Goal: Task Accomplishment & Management: Complete application form

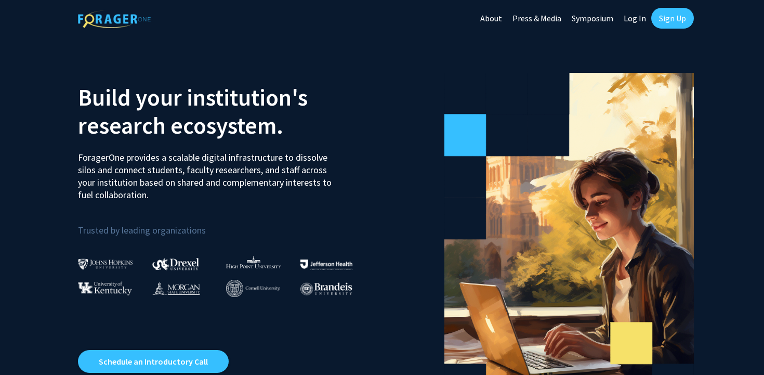
click at [678, 21] on link "Sign Up" at bounding box center [672, 18] width 43 height 21
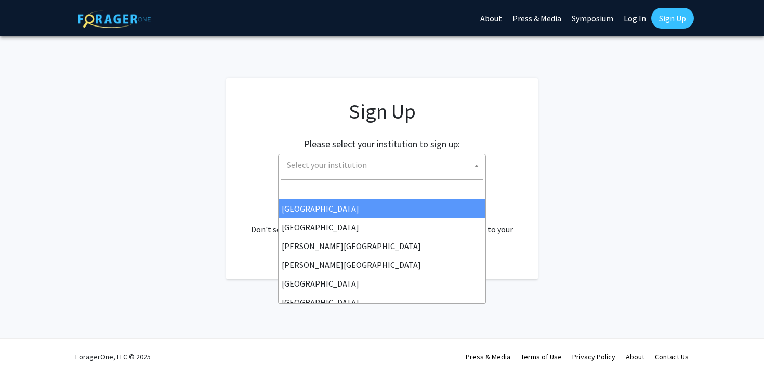
click at [391, 170] on span "Select your institution" at bounding box center [384, 164] width 203 height 21
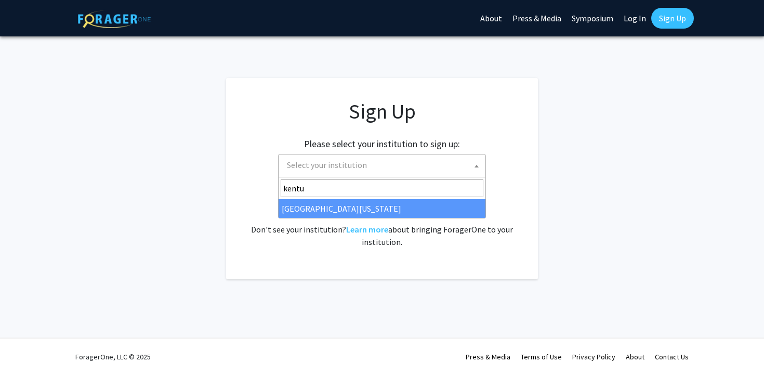
type input "kentu"
select select "13"
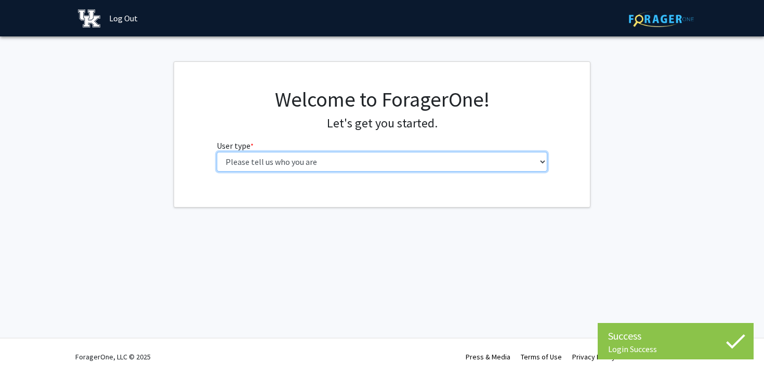
click at [294, 165] on select "Please tell us who you are Undergraduate Student Master's Student Doctoral Cand…" at bounding box center [382, 162] width 331 height 20
select select "1: undergrad"
click at [217, 152] on select "Please tell us who you are Undergraduate Student Master's Student Doctoral Cand…" at bounding box center [382, 162] width 331 height 20
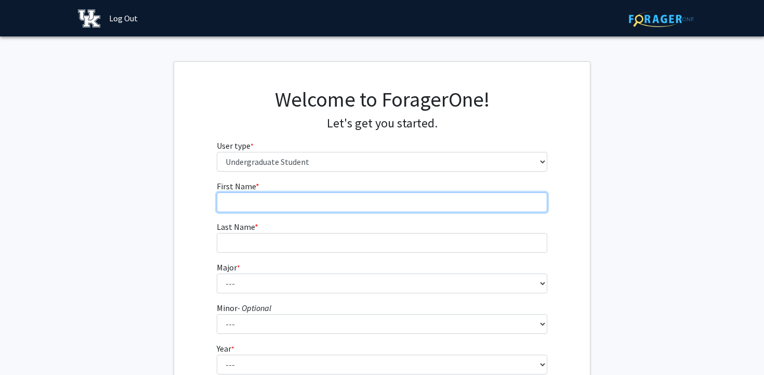
click at [326, 192] on input "First Name * required" at bounding box center [382, 202] width 331 height 20
type input "Sienna"
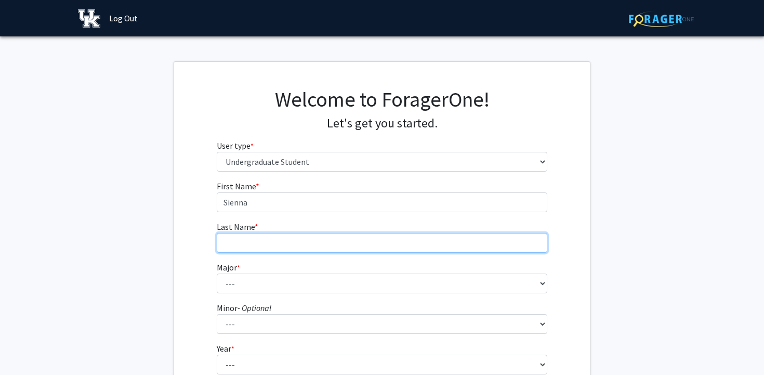
type input "Pecoraro"
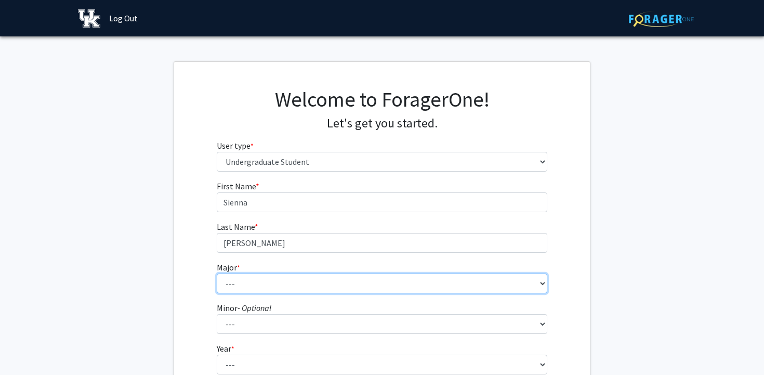
click at [284, 286] on select "--- Accounting Aerospace Engineering African American & Africana Studies Agricu…" at bounding box center [382, 283] width 331 height 20
select select "64: 900"
click at [217, 273] on select "--- Accounting Aerospace Engineering African American & Africana Studies Agricu…" at bounding box center [382, 283] width 331 height 20
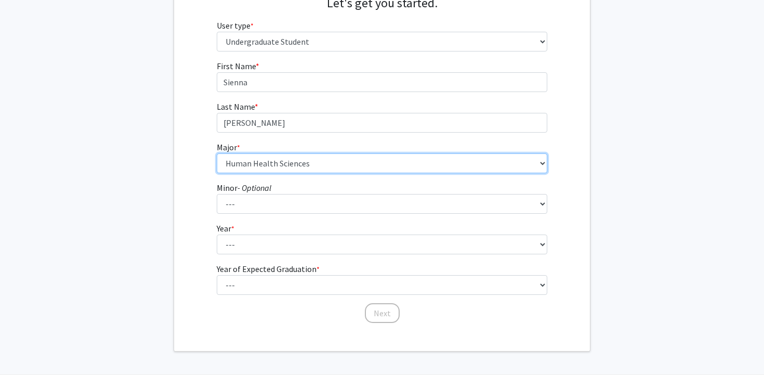
scroll to position [144, 0]
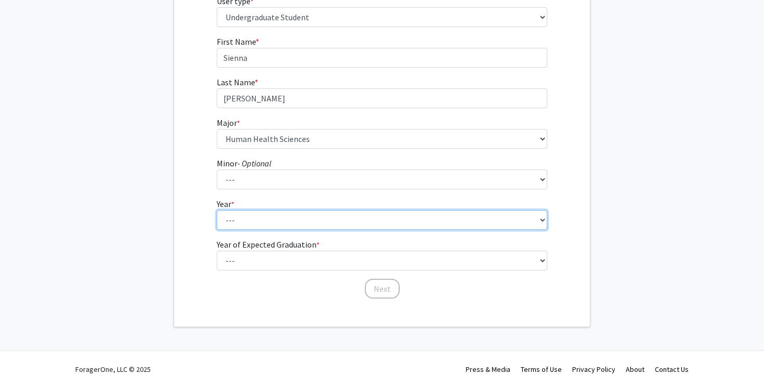
click at [258, 225] on select "--- First-year Sophomore Junior Senior Postbaccalaureate Certificate" at bounding box center [382, 220] width 331 height 20
select select "2: sophomore"
click at [217, 210] on select "--- First-year Sophomore Junior Senior Postbaccalaureate Certificate" at bounding box center [382, 220] width 331 height 20
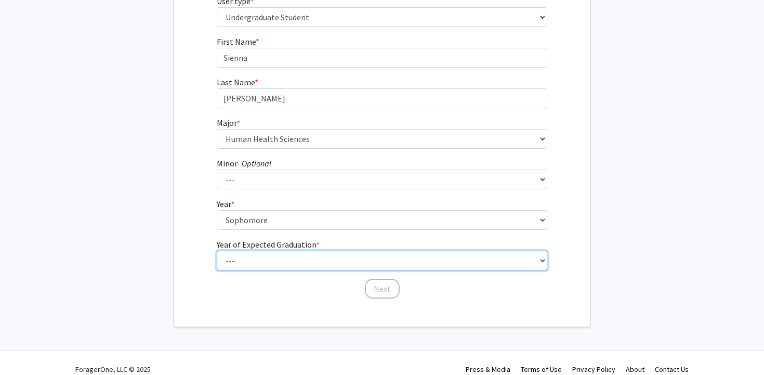
click at [263, 261] on select "--- 2025 2026 2027 2028 2029 2030 2031 2032 2033 2034" at bounding box center [382, 261] width 331 height 20
select select "4: 2028"
click at [217, 251] on select "--- 2025 2026 2027 2028 2029 2030 2031 2032 2033 2034" at bounding box center [382, 261] width 331 height 20
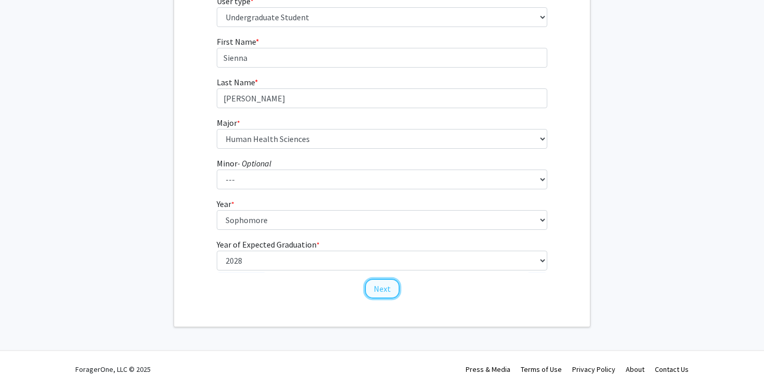
click at [375, 291] on button "Next" at bounding box center [382, 289] width 35 height 20
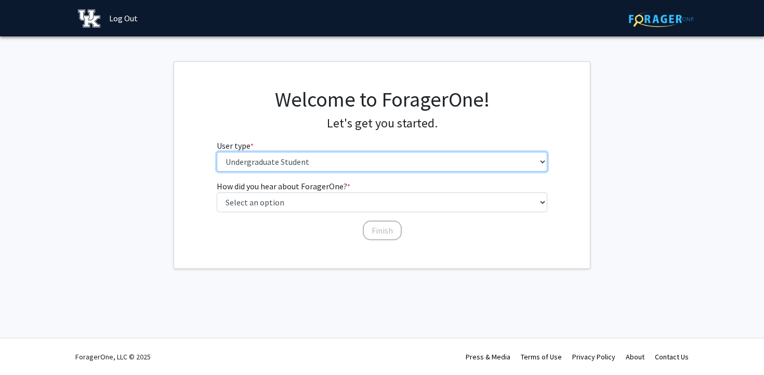
click at [296, 161] on select "Please tell us who you are Undergraduate Student Master's Student Doctoral Cand…" at bounding box center [382, 162] width 331 height 20
click at [217, 152] on select "Please tell us who you are Undergraduate Student Master's Student Doctoral Cand…" at bounding box center [382, 162] width 331 height 20
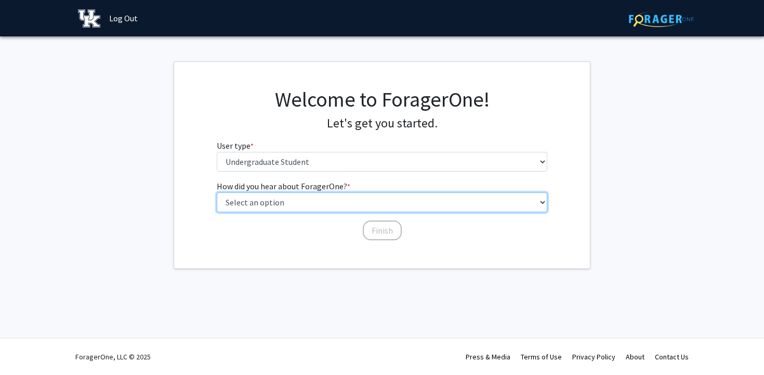
click at [295, 203] on select "Select an option Peer/student recommendation Faculty/staff recommendation Unive…" at bounding box center [382, 202] width 331 height 20
select select "3: university_website"
click at [217, 192] on select "Select an option Peer/student recommendation Faculty/staff recommendation Unive…" at bounding box center [382, 202] width 331 height 20
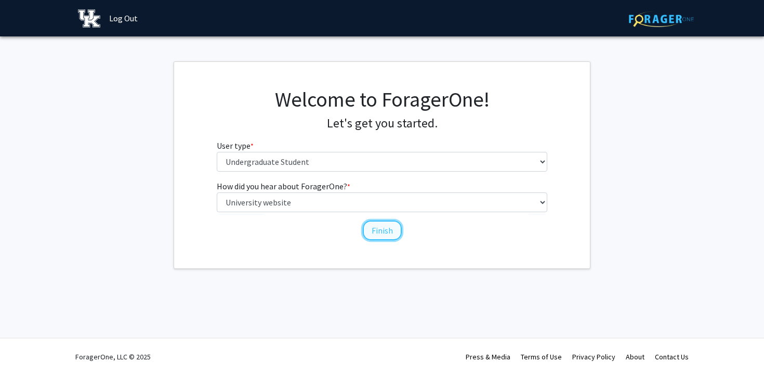
click at [377, 234] on button "Finish" at bounding box center [382, 230] width 39 height 20
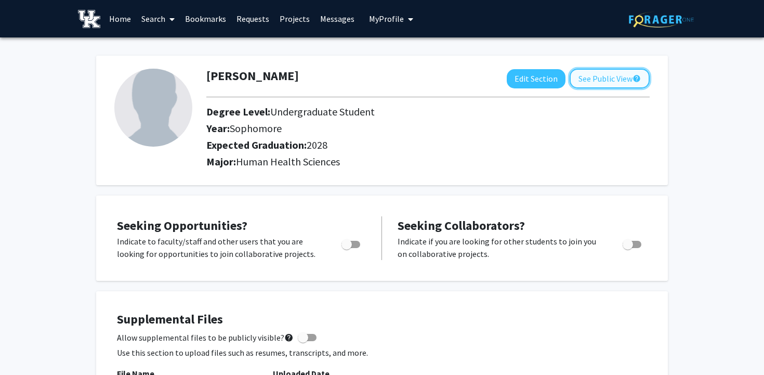
click at [611, 77] on button "See Public View help" at bounding box center [610, 79] width 80 height 20
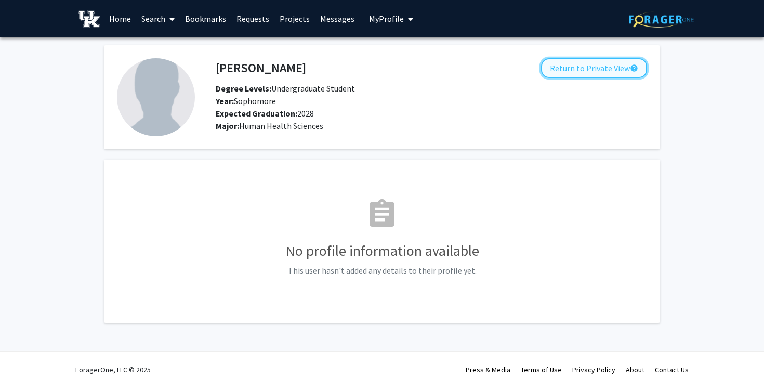
click at [607, 70] on button "Return to Private View help" at bounding box center [594, 68] width 106 height 20
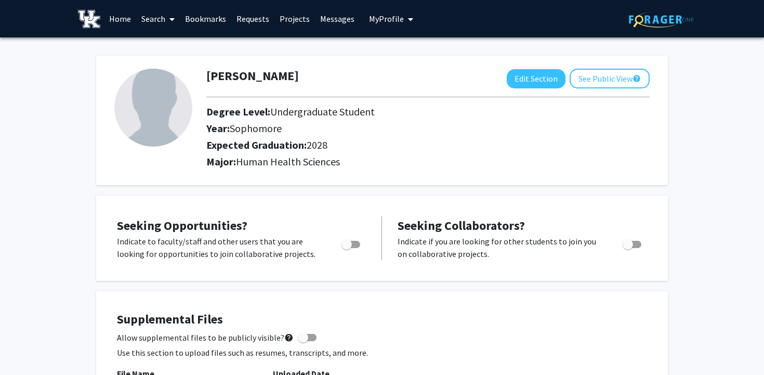
click at [408, 20] on icon "My profile dropdown to access profile and logout" at bounding box center [410, 19] width 5 height 8
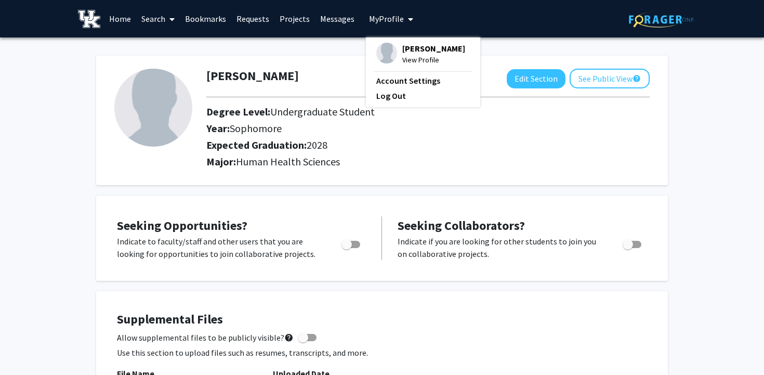
click at [419, 47] on span "Sienna Pecoraro" at bounding box center [433, 48] width 63 height 11
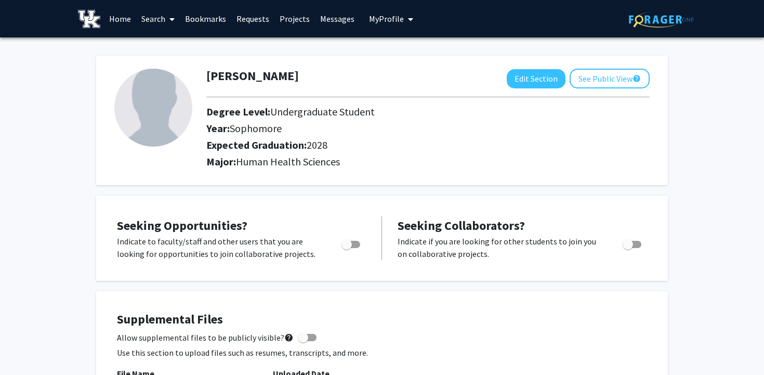
click at [127, 13] on link "Home" at bounding box center [120, 19] width 32 height 36
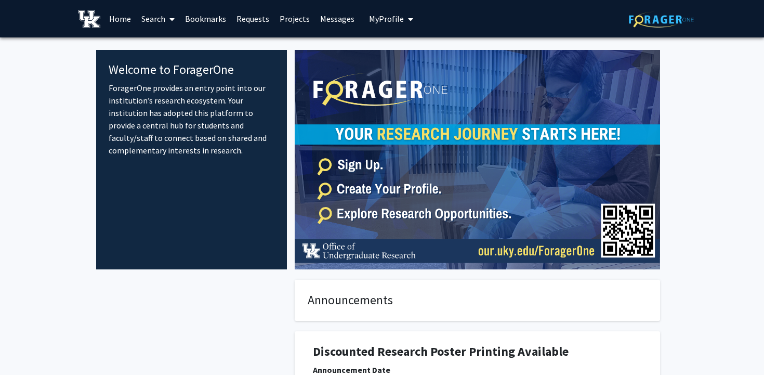
click at [161, 14] on link "Search" at bounding box center [158, 19] width 44 height 36
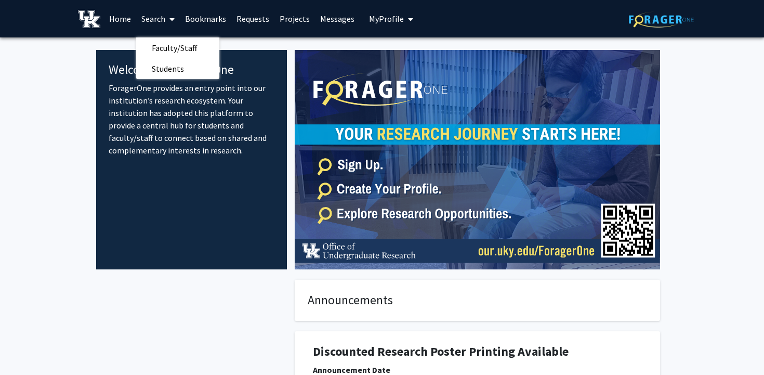
click at [206, 19] on link "Bookmarks" at bounding box center [205, 19] width 51 height 36
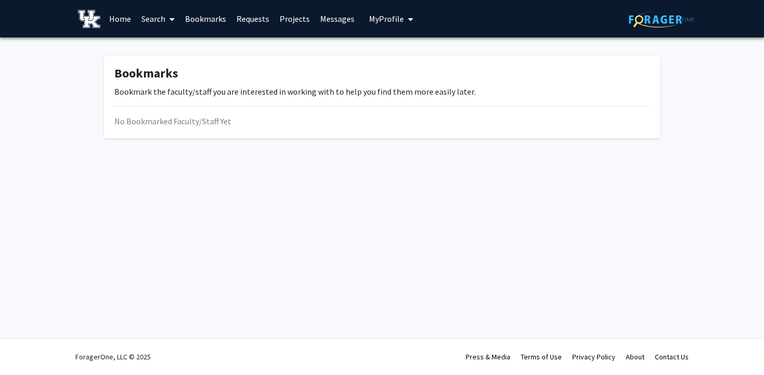
click at [261, 19] on link "Requests" at bounding box center [252, 19] width 43 height 36
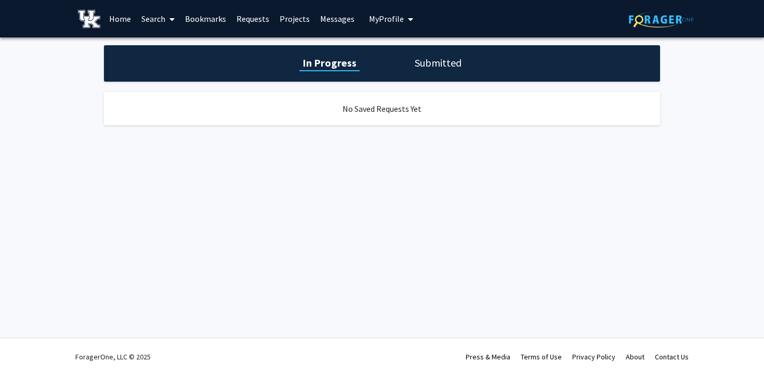
click at [294, 15] on link "Projects" at bounding box center [294, 19] width 41 height 36
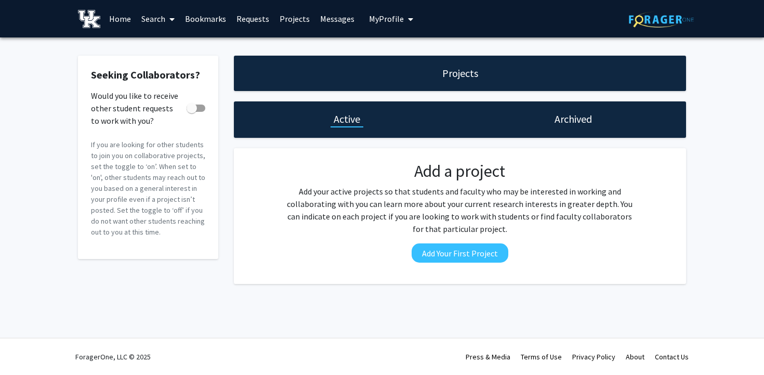
click at [329, 21] on link "Messages" at bounding box center [337, 19] width 45 height 36
